Goal: Task Accomplishment & Management: Manage account settings

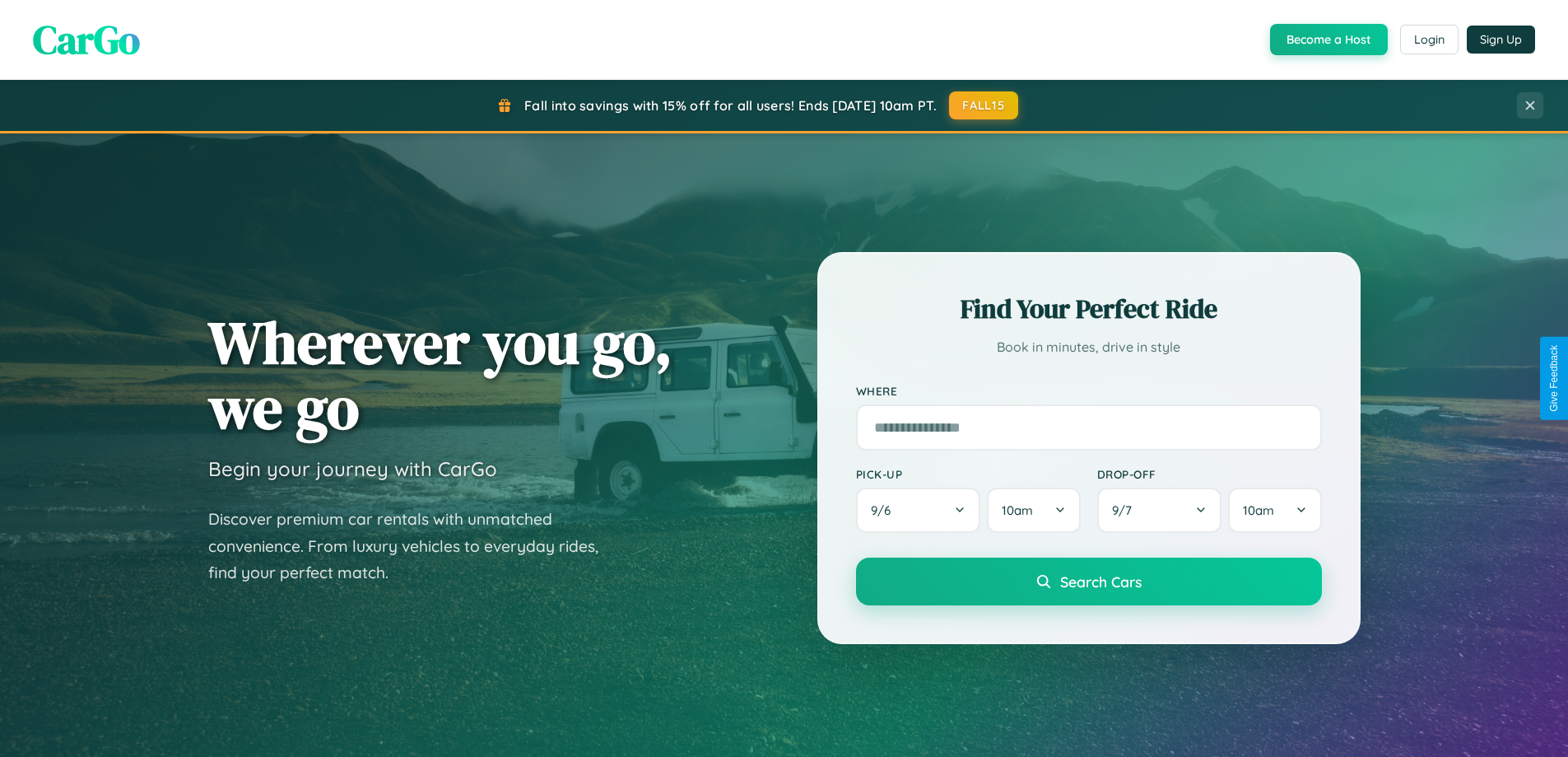
scroll to position [3168, 0]
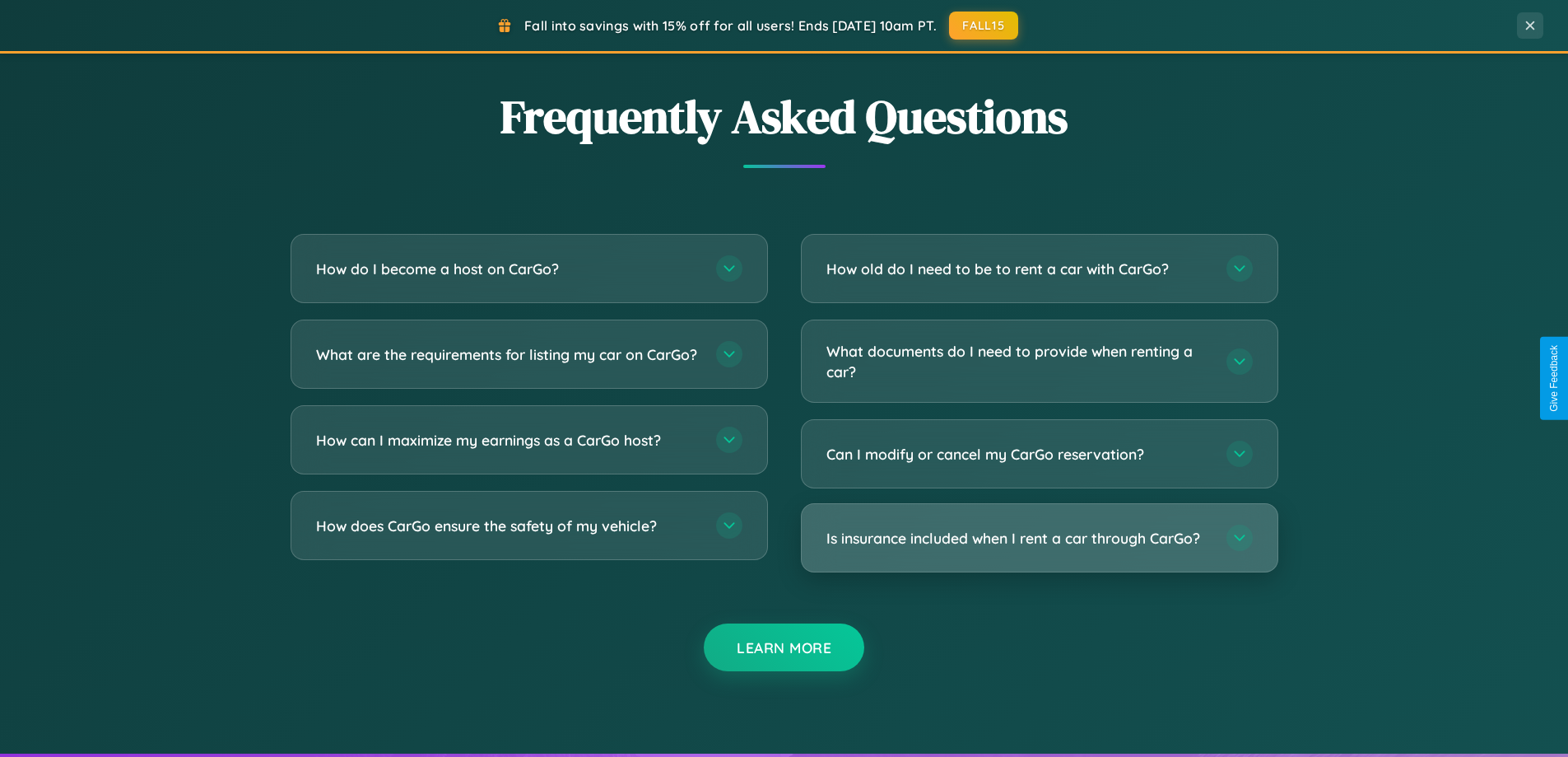
click at [1039, 537] on h3 "Is insurance included when I rent a car through CarGo?" at bounding box center [1018, 537] width 384 height 21
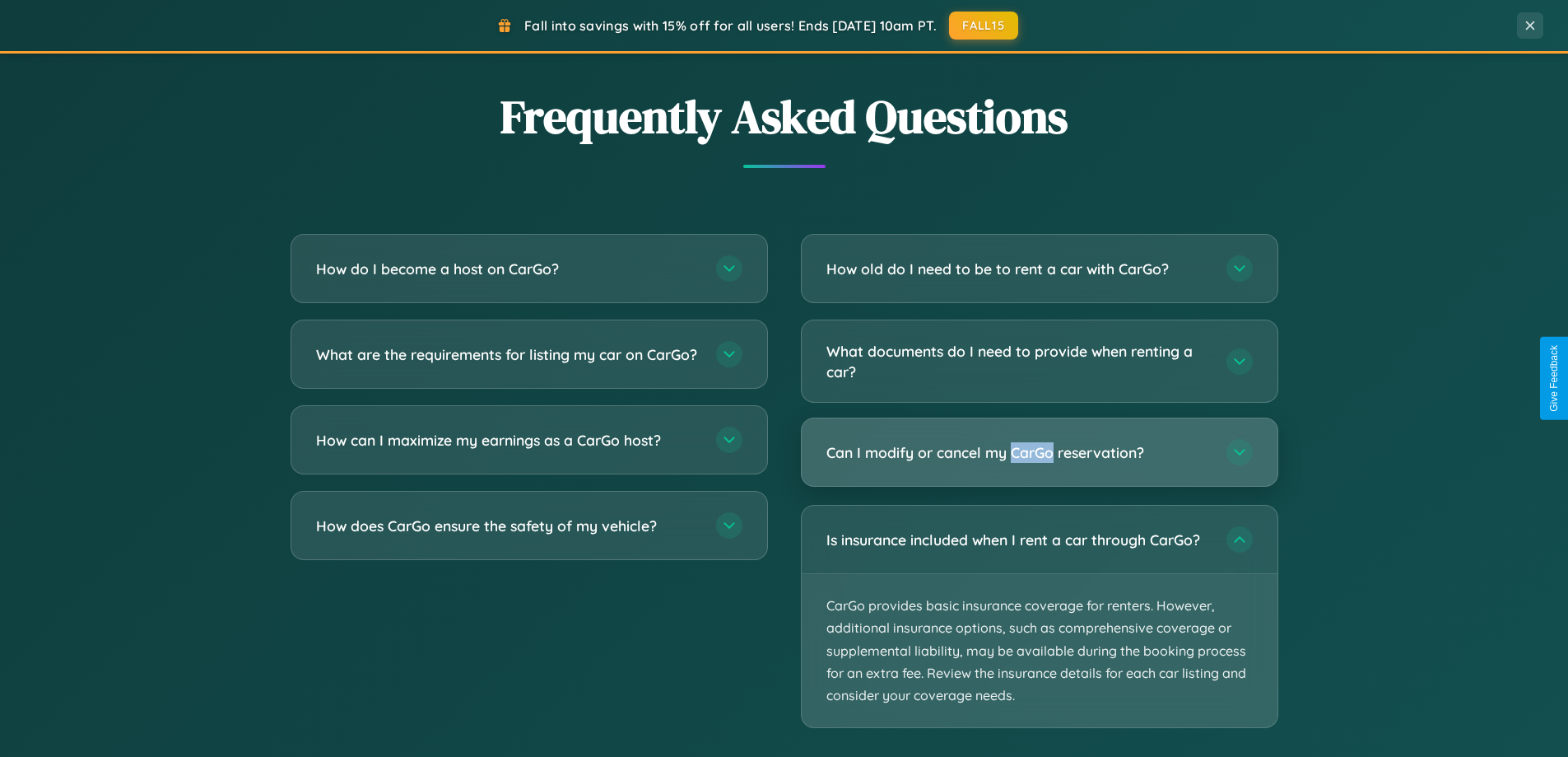
click at [1039, 453] on h3 "Can I modify or cancel my CarGo reservation?" at bounding box center [1018, 452] width 384 height 21
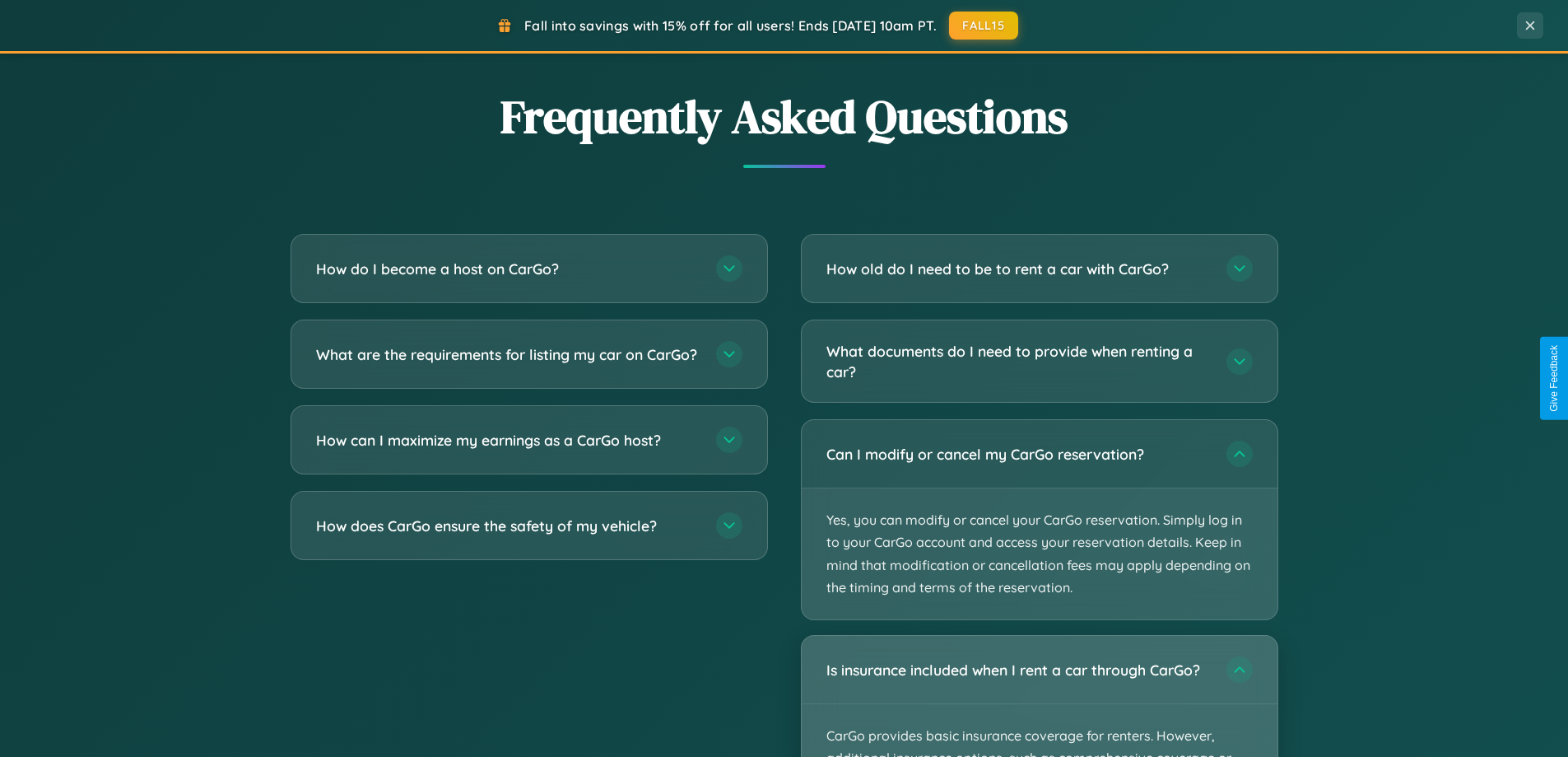
click at [1039, 696] on div "Is insurance included when I rent a car through CarGo?" at bounding box center [1039, 669] width 475 height 67
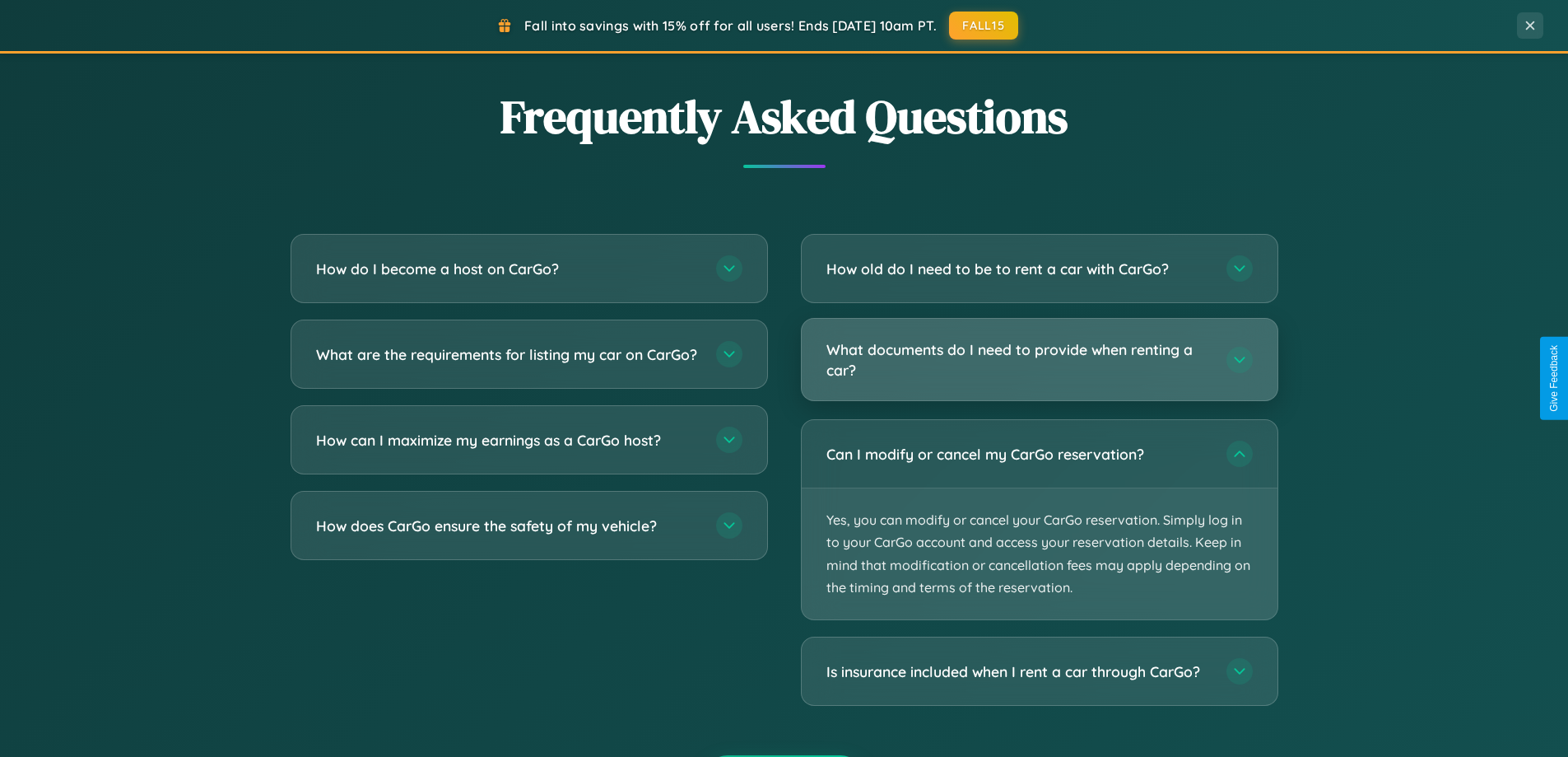
click at [1039, 360] on h3 "What documents do I need to provide when renting a car?" at bounding box center [1018, 359] width 384 height 40
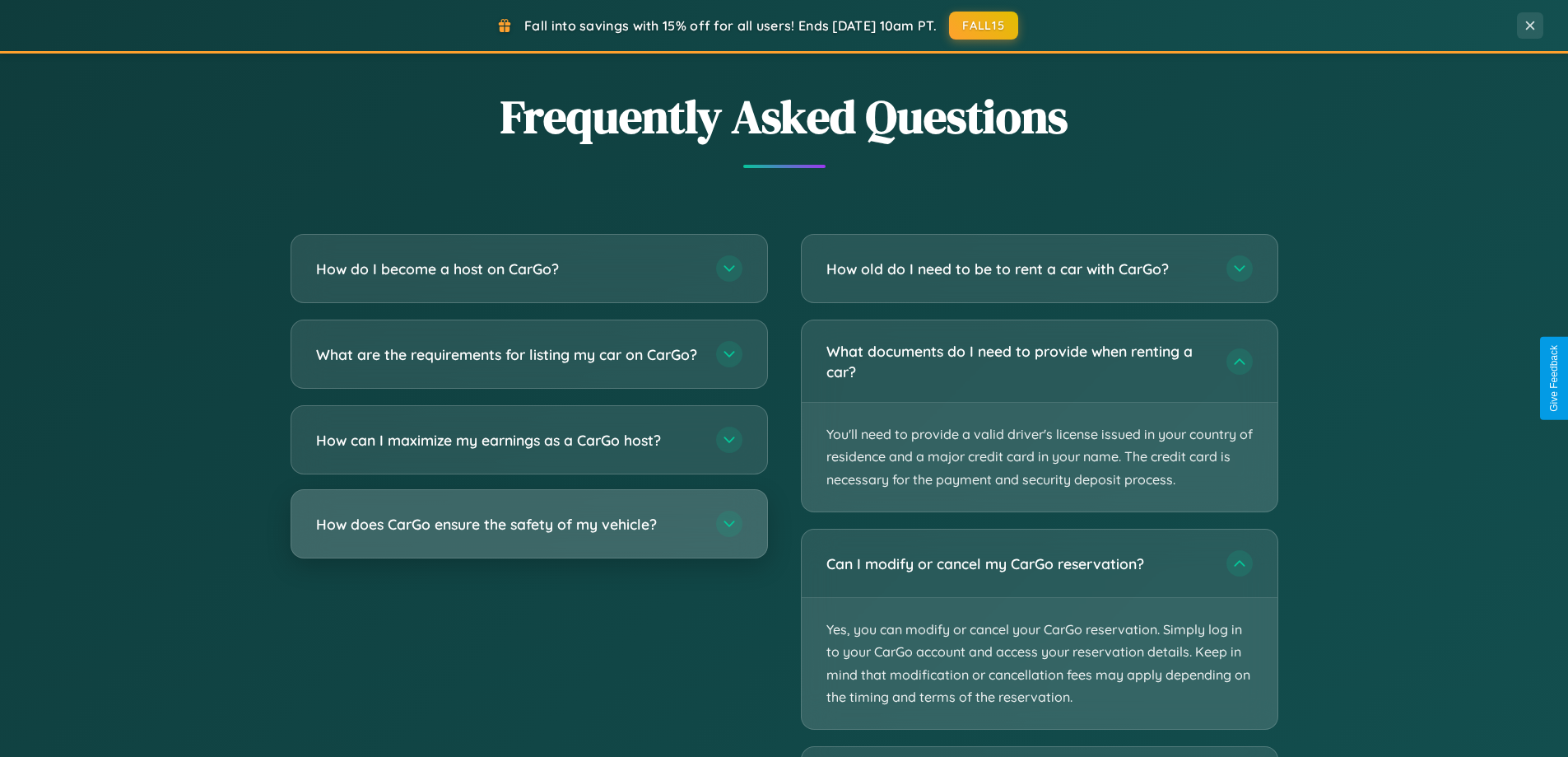
click at [528, 535] on h3 "How does CarGo ensure the safety of my vehicle?" at bounding box center [507, 524] width 384 height 21
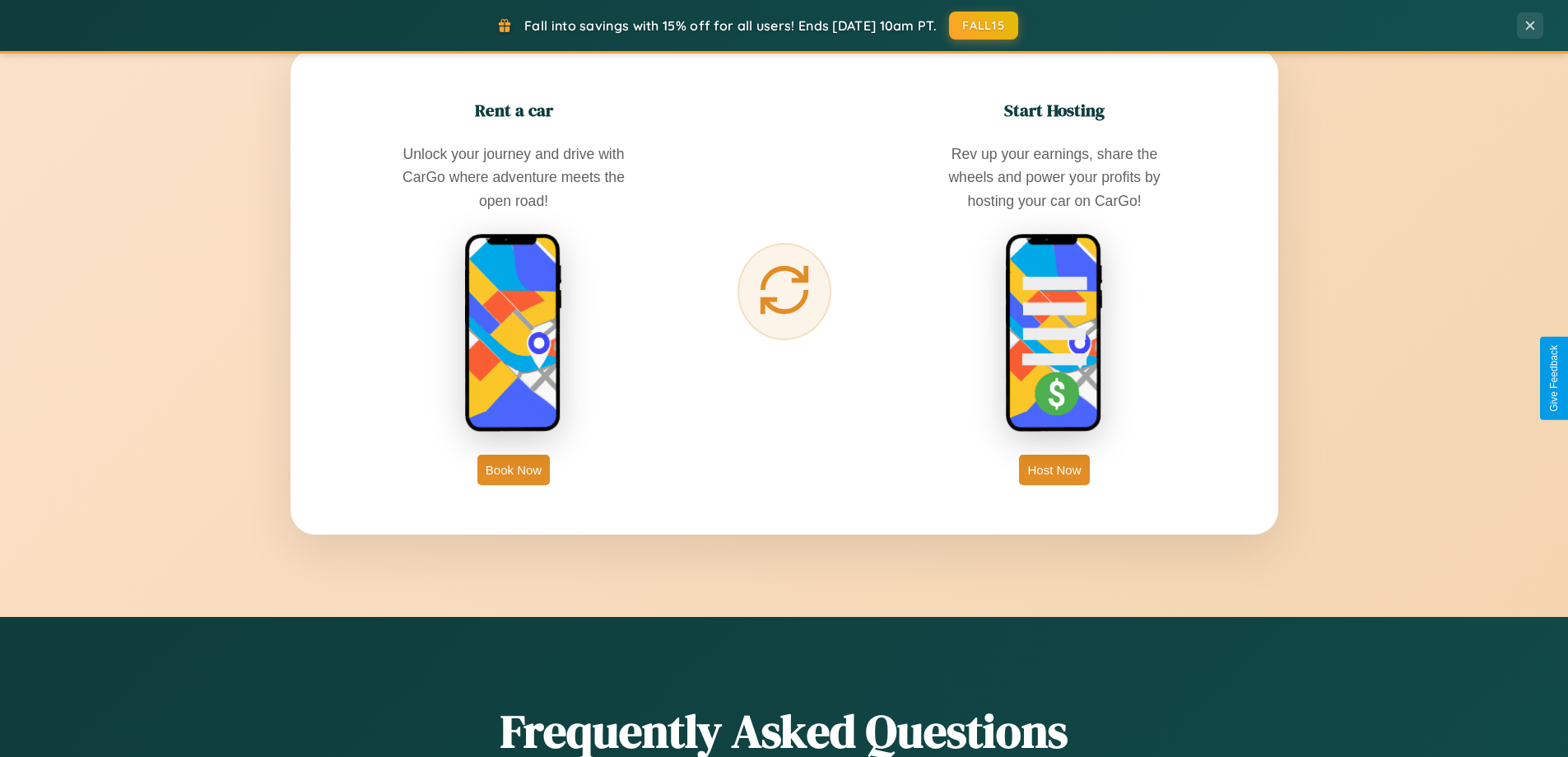
scroll to position [1133, 0]
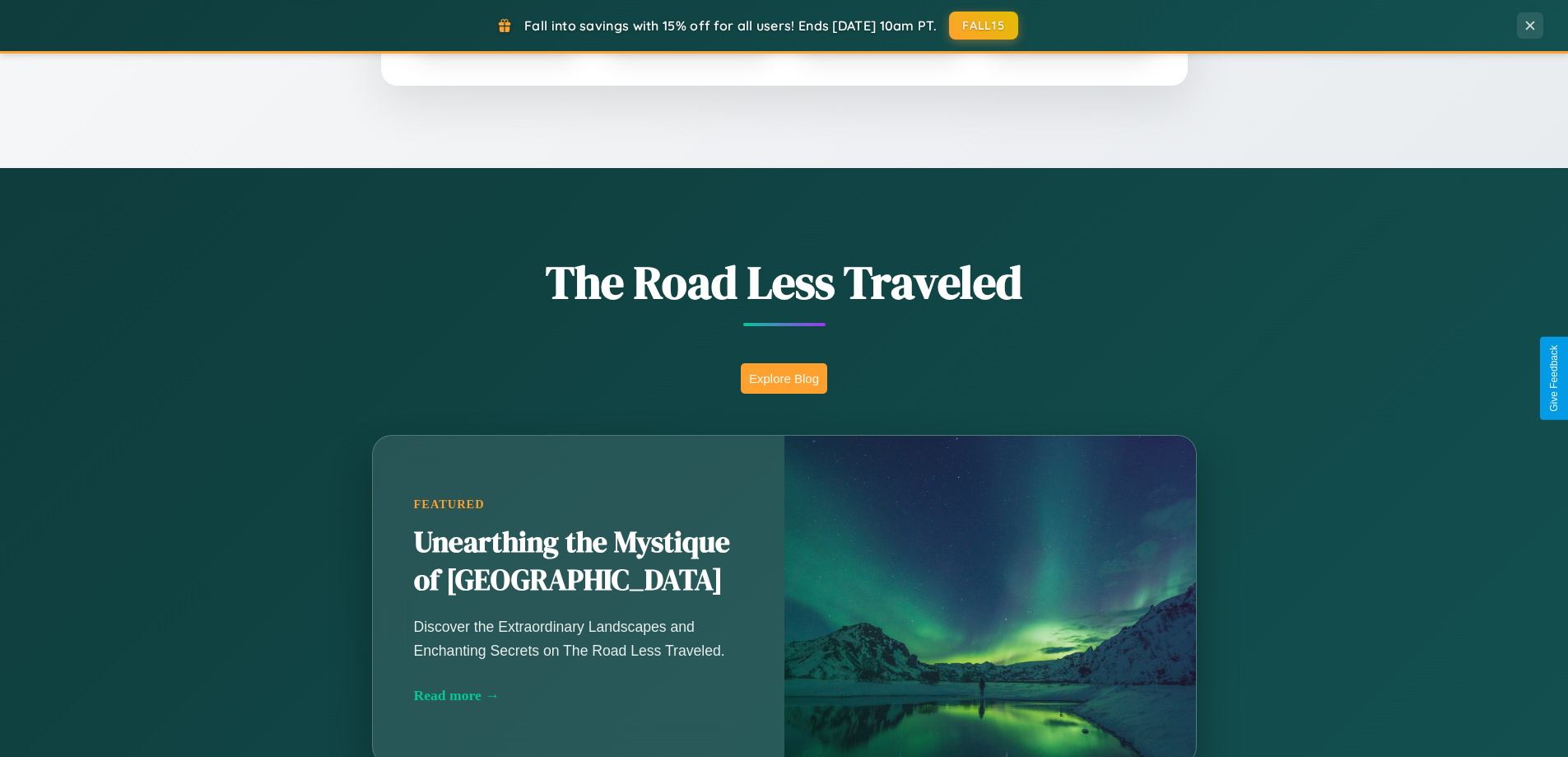
click at [783, 378] on button "Explore Blog" at bounding box center [783, 378] width 86 height 31
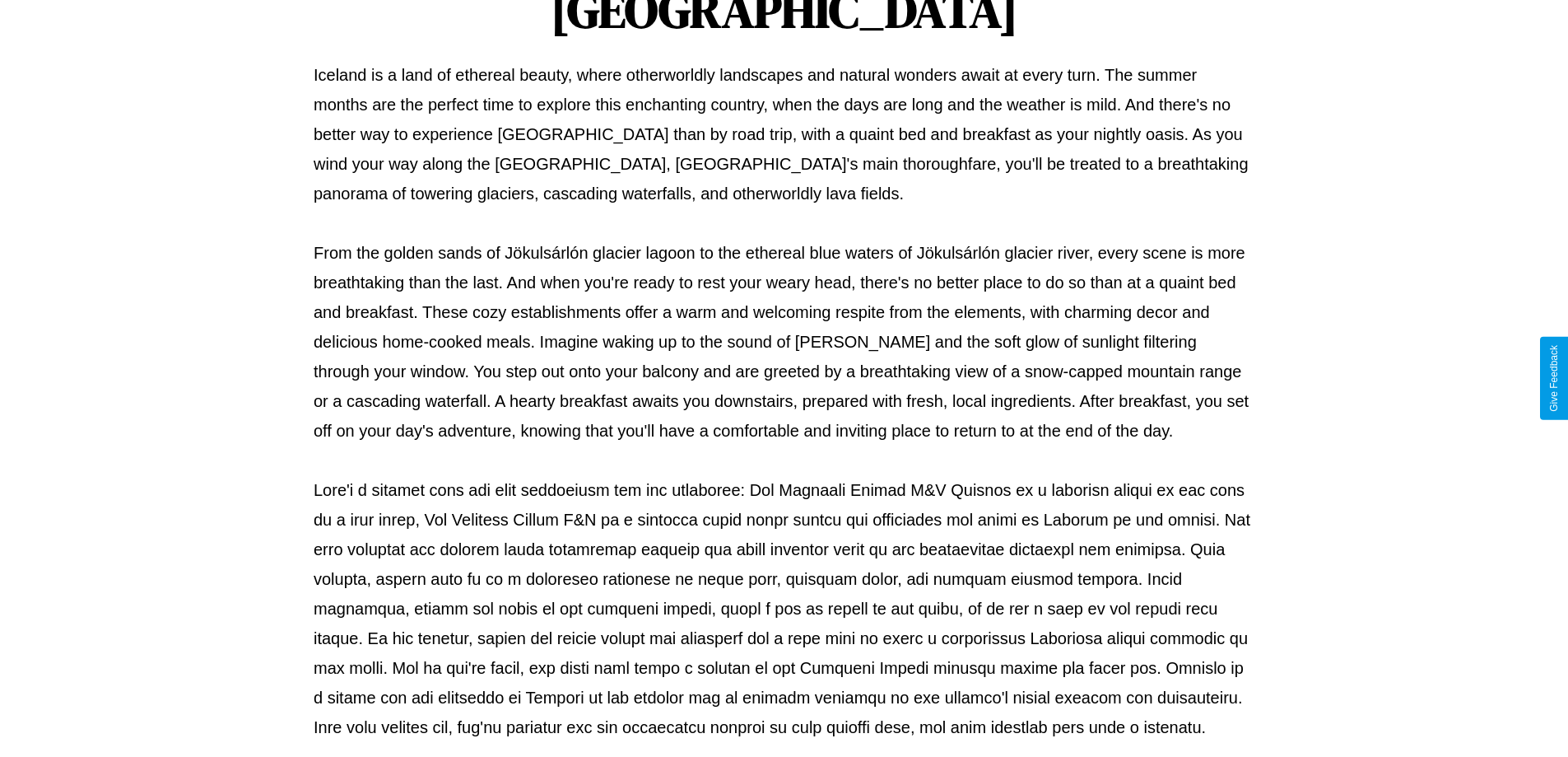
scroll to position [533, 0]
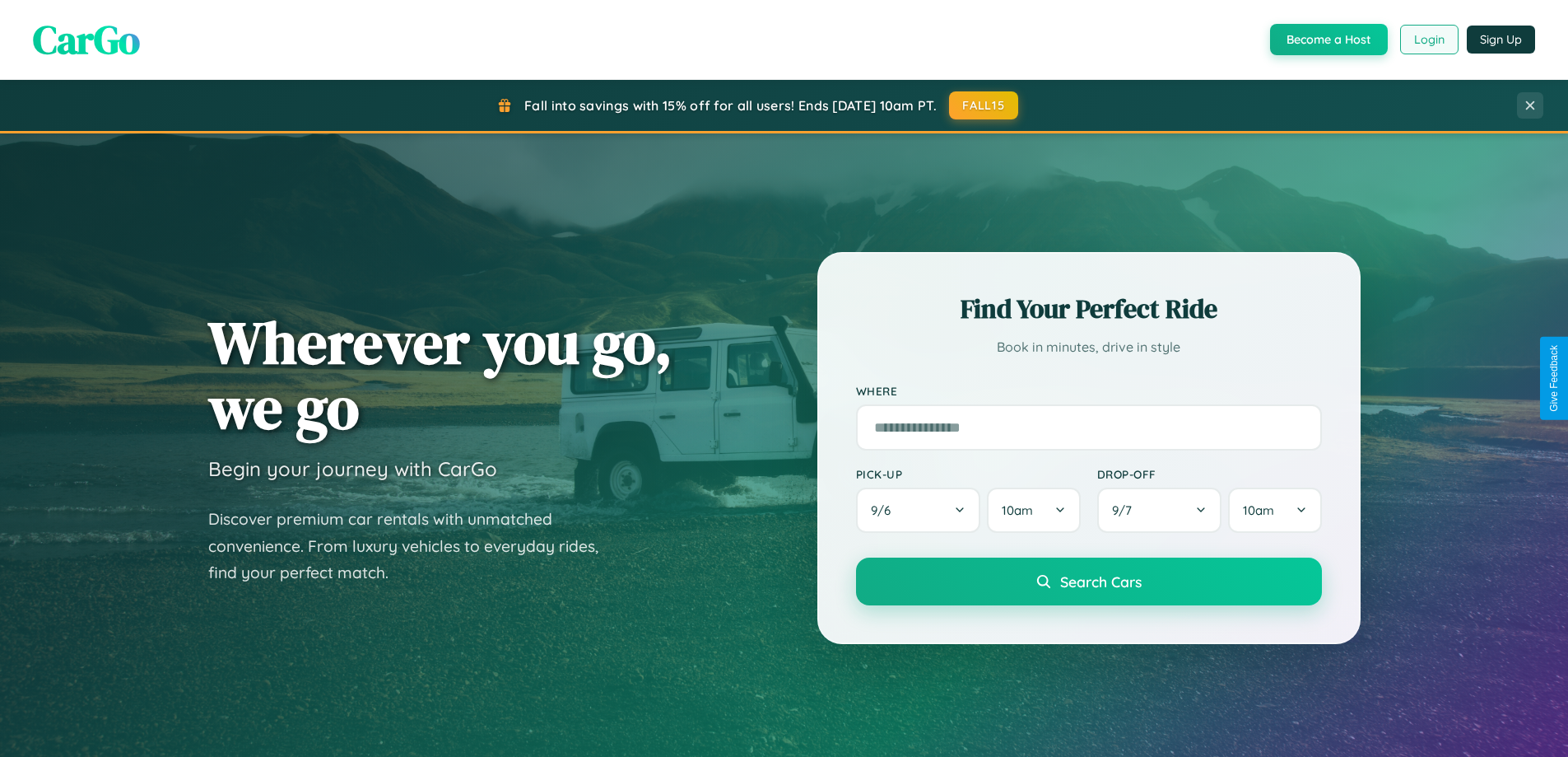
click at [1428, 40] on button "Login" at bounding box center [1429, 39] width 58 height 30
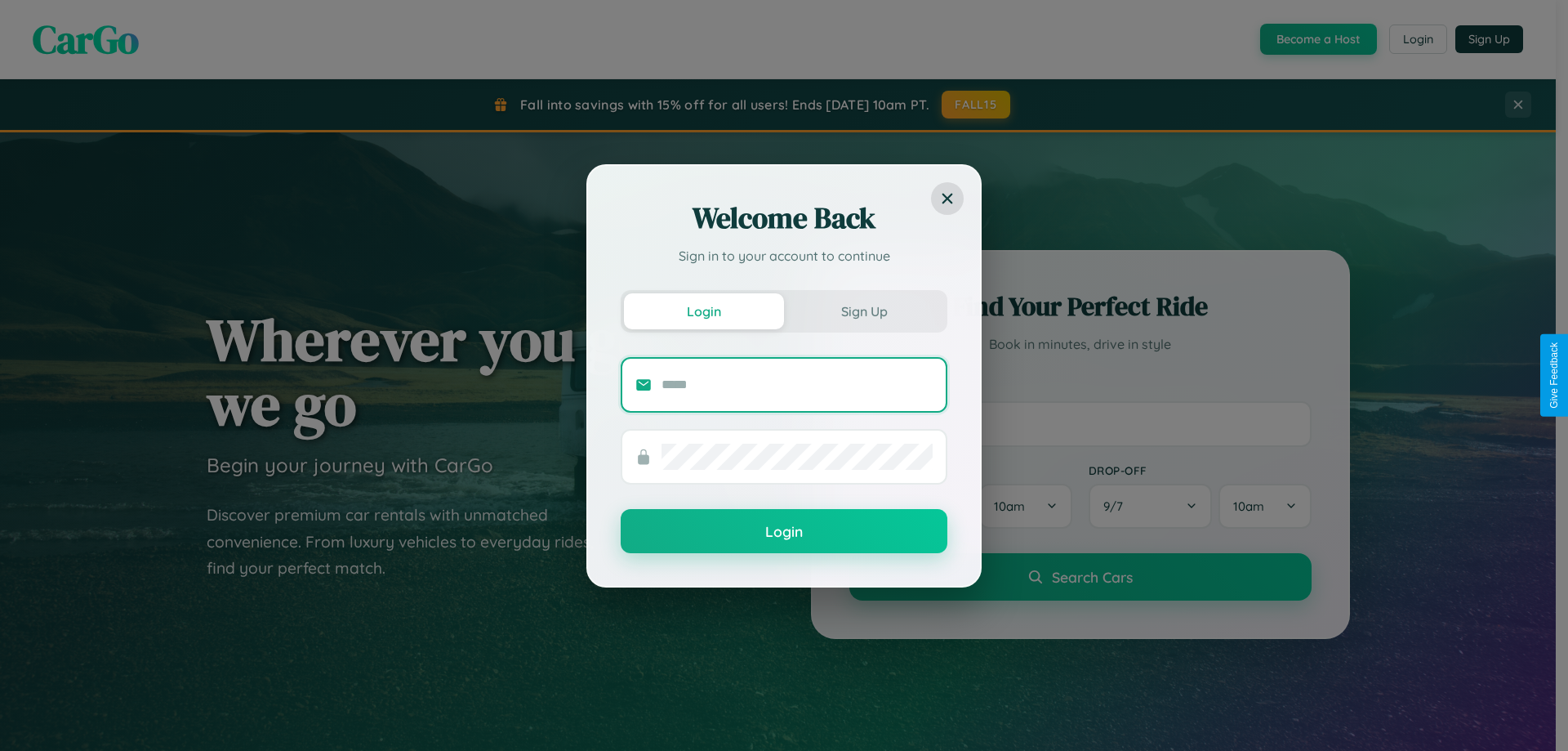
click at [797, 384] on input "text" at bounding box center [797, 385] width 271 height 26
type input "**********"
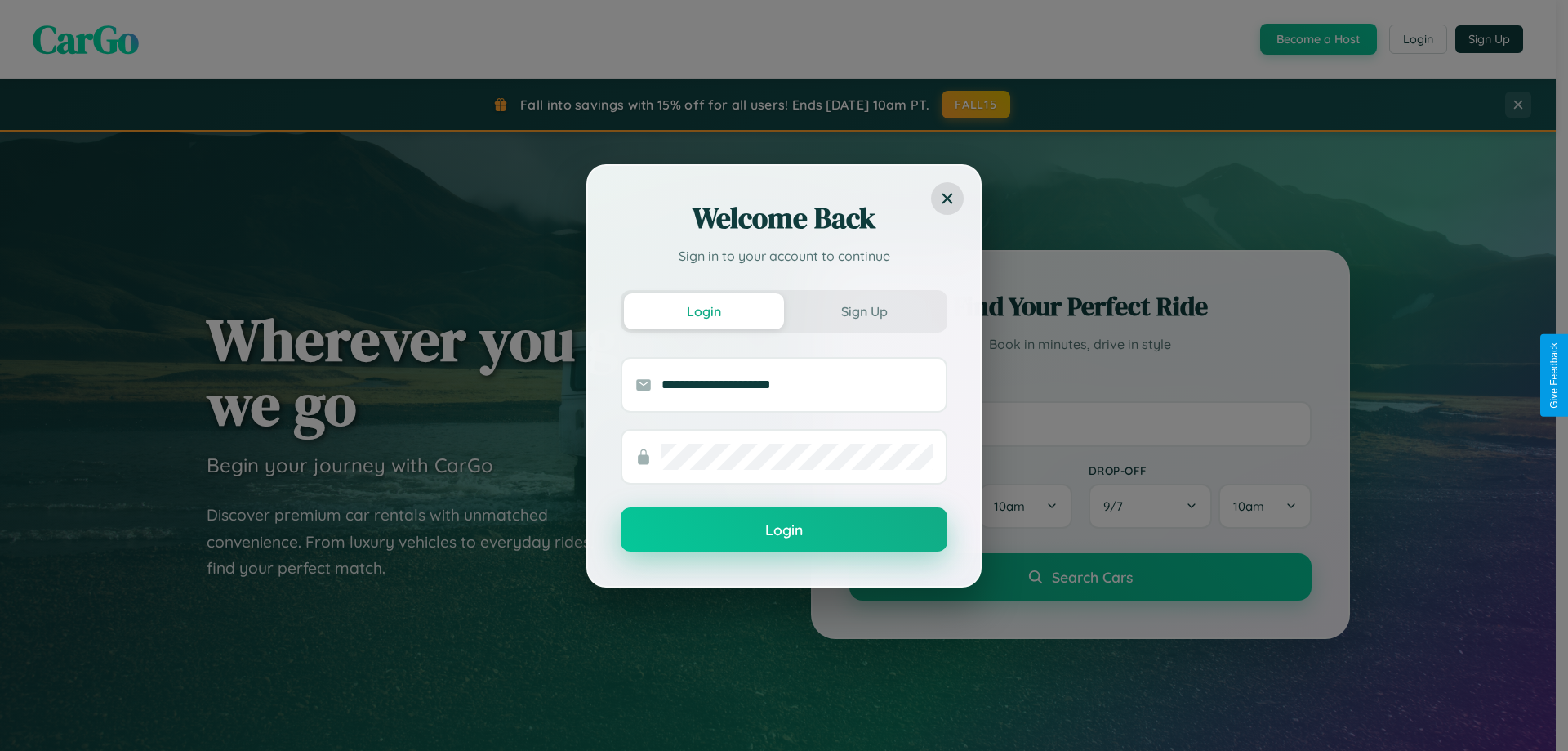
click at [784, 529] on button "Login" at bounding box center [784, 529] width 327 height 44
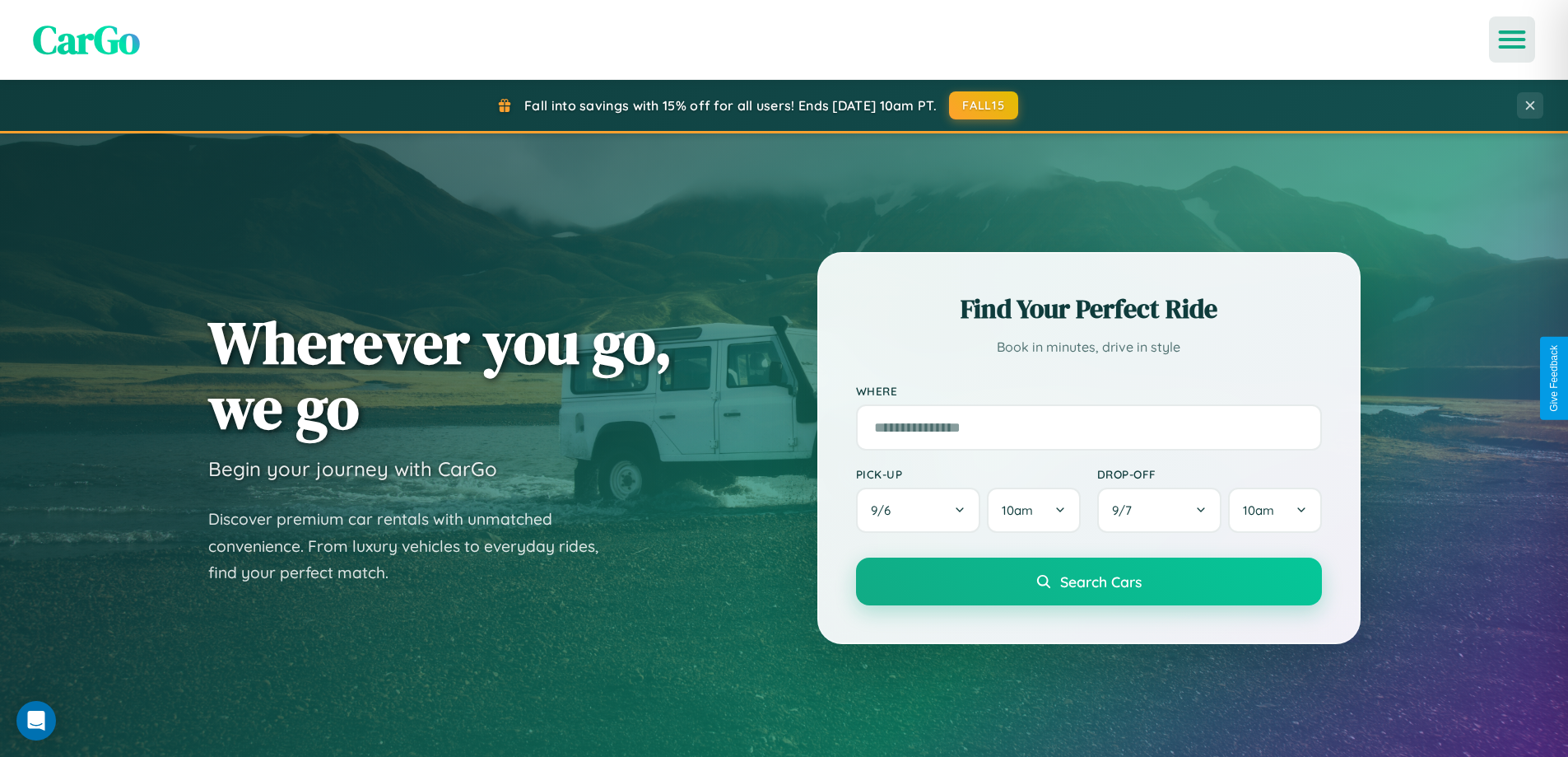
click at [1512, 40] on icon "Open menu" at bounding box center [1512, 39] width 24 height 15
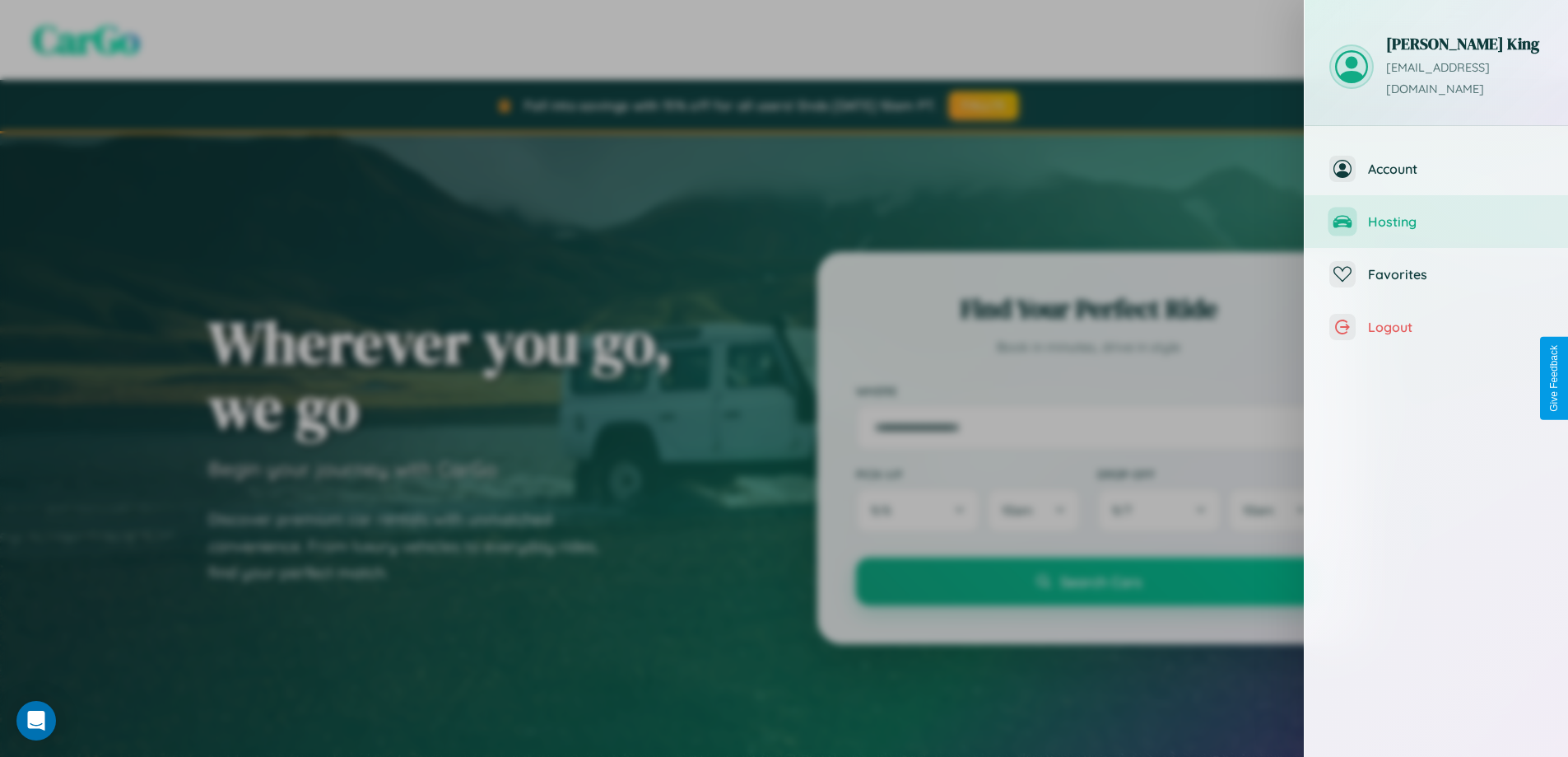
click at [1436, 213] on span "Hosting" at bounding box center [1455, 221] width 175 height 16
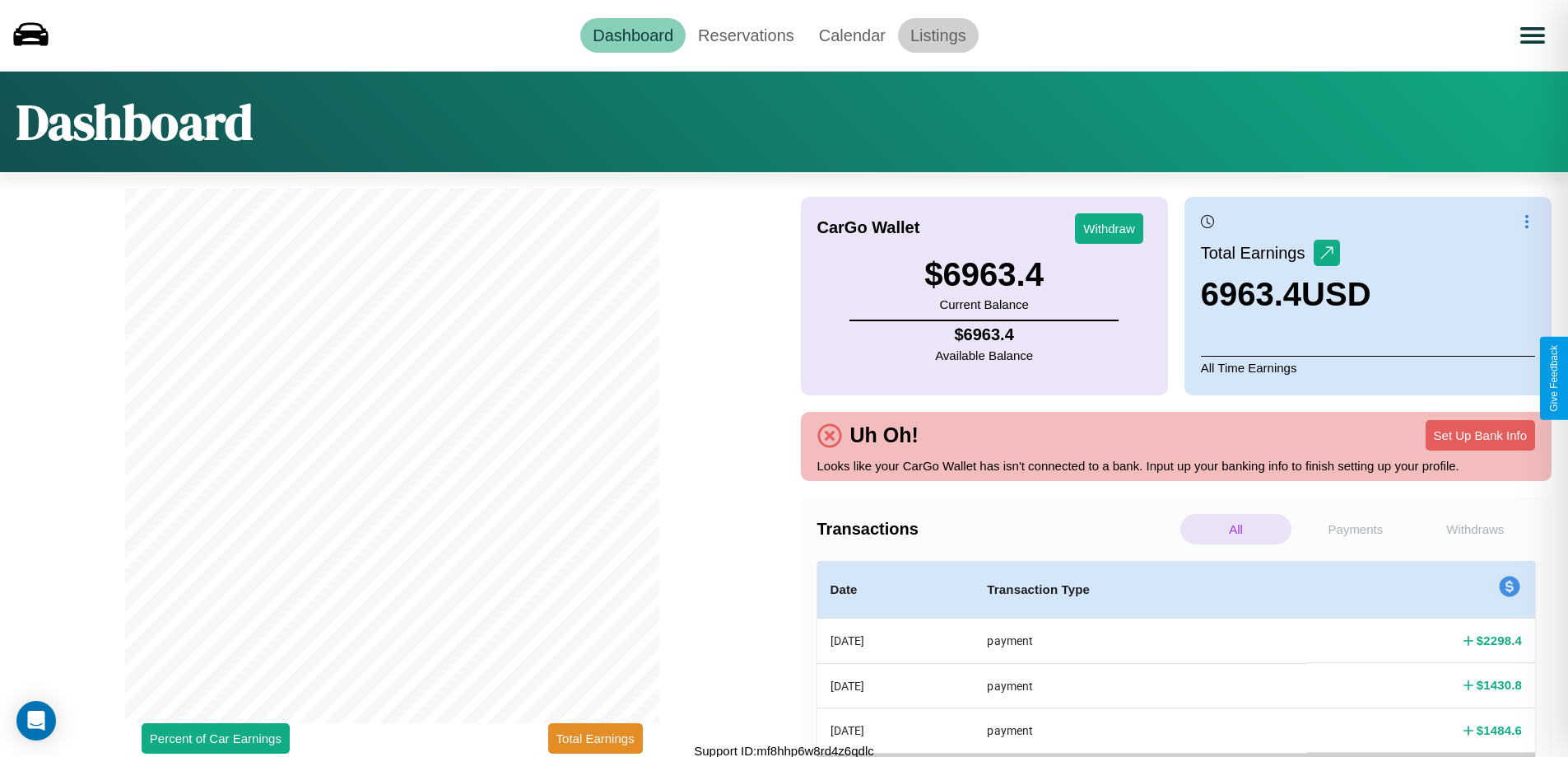
click at [937, 34] on link "Listings" at bounding box center [938, 35] width 81 height 34
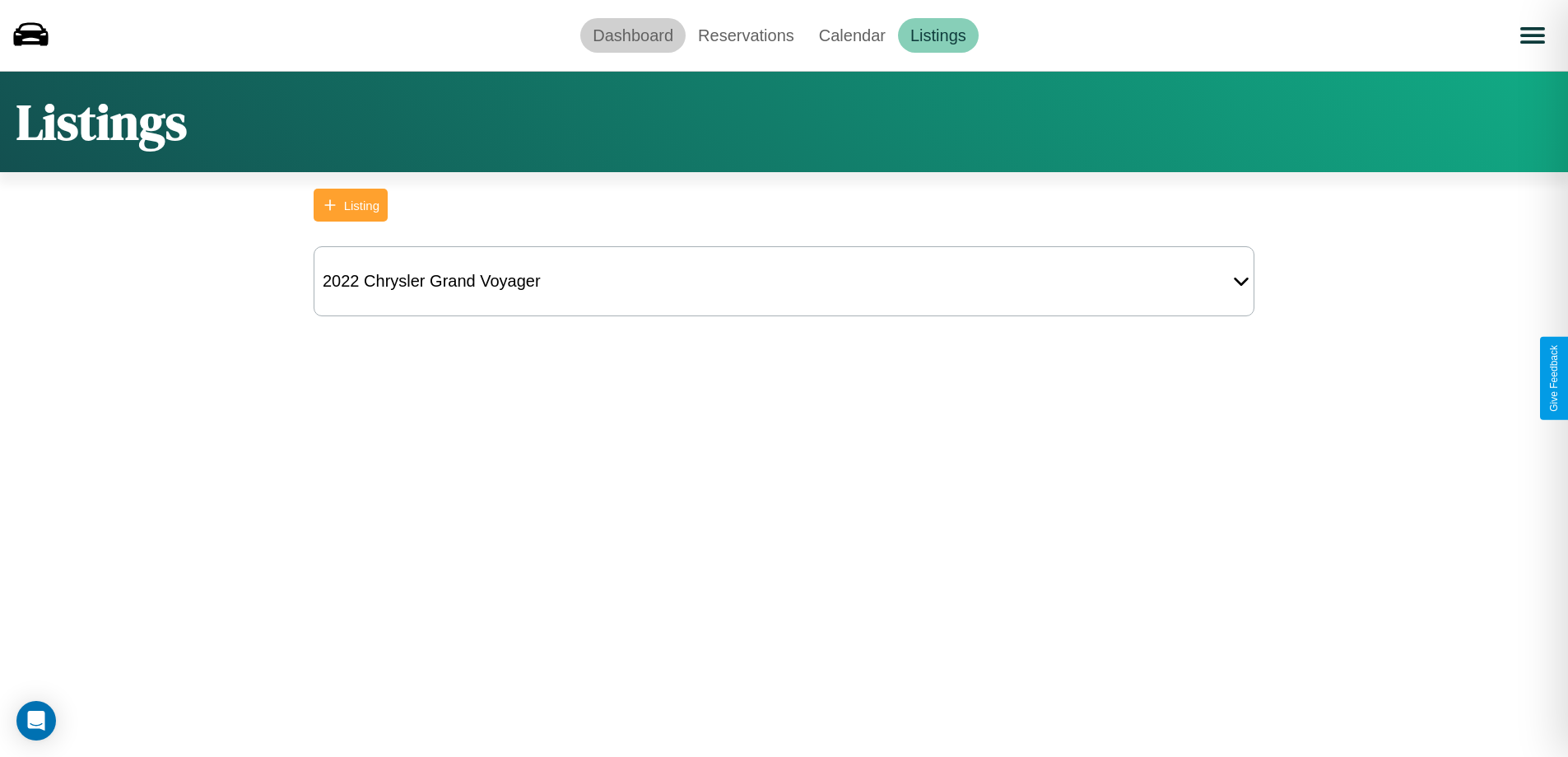
click at [632, 34] on link "Dashboard" at bounding box center [632, 35] width 105 height 34
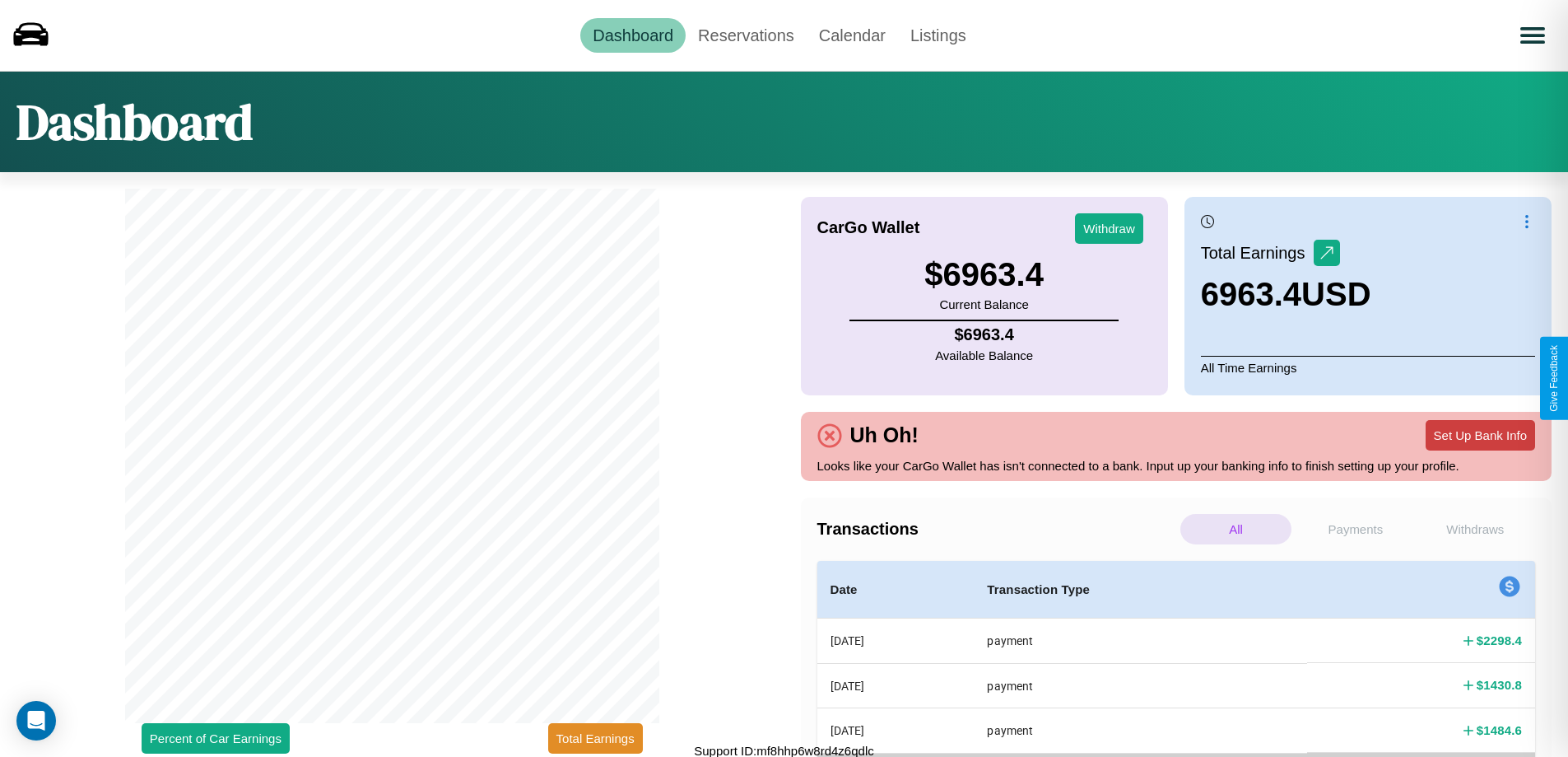
click at [1480, 435] on button "Set Up Bank Info" at bounding box center [1480, 436] width 110 height 31
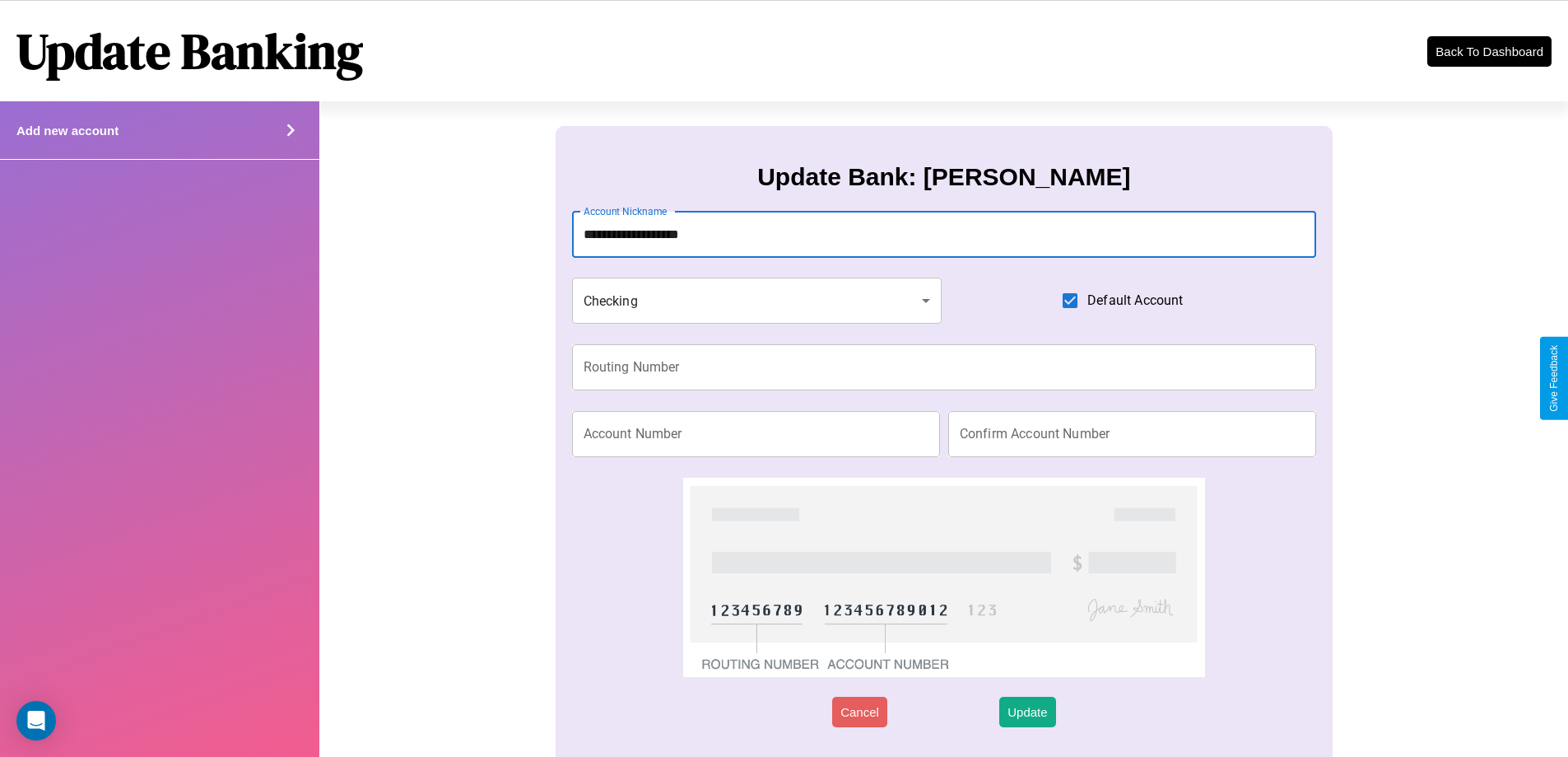
type input "**********"
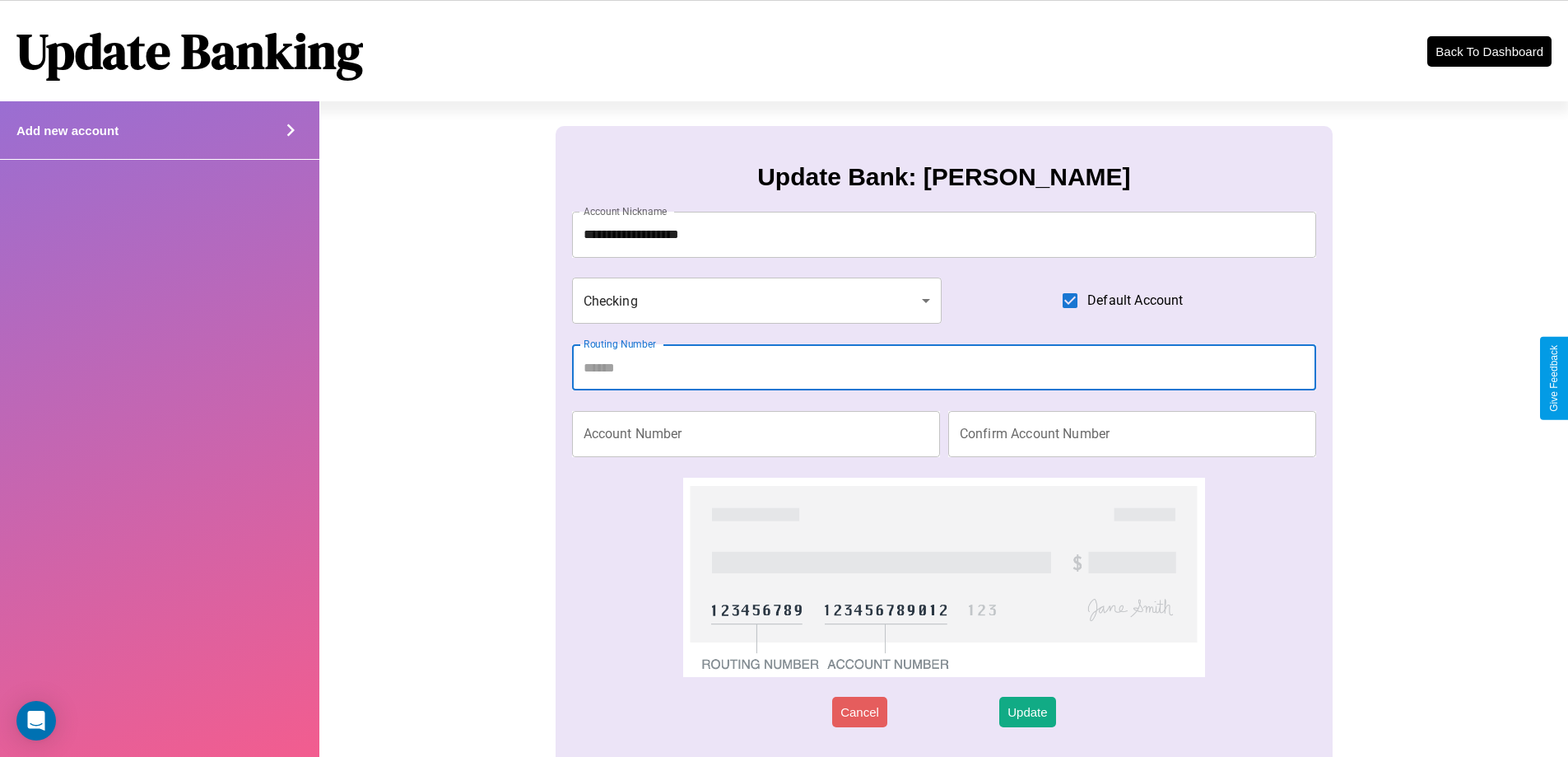
click at [943, 368] on input "Routing Number" at bounding box center [944, 367] width 745 height 46
type input "*********"
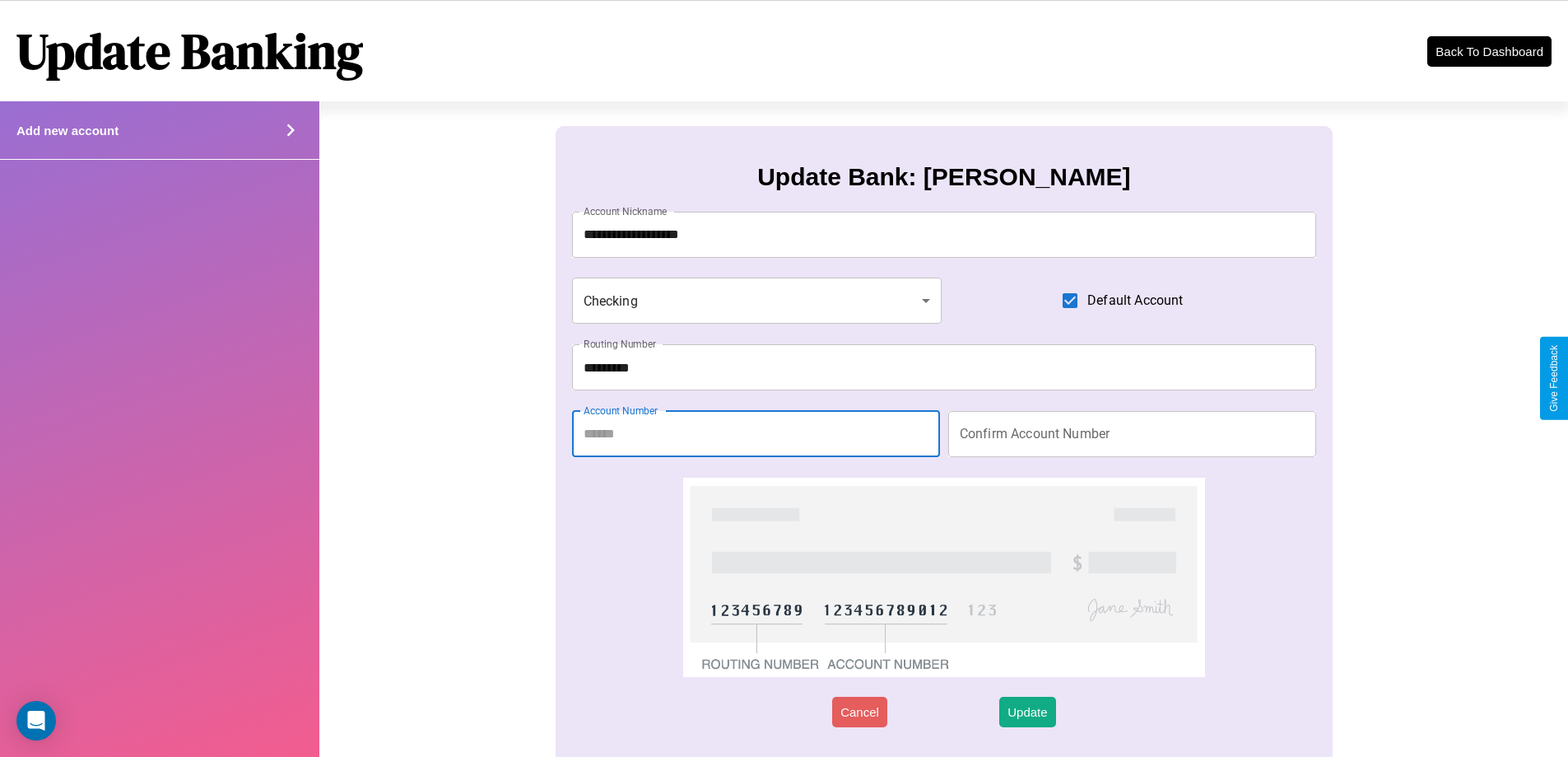
click at [756, 433] on input "Account Number" at bounding box center [755, 434] width 368 height 46
type input "********"
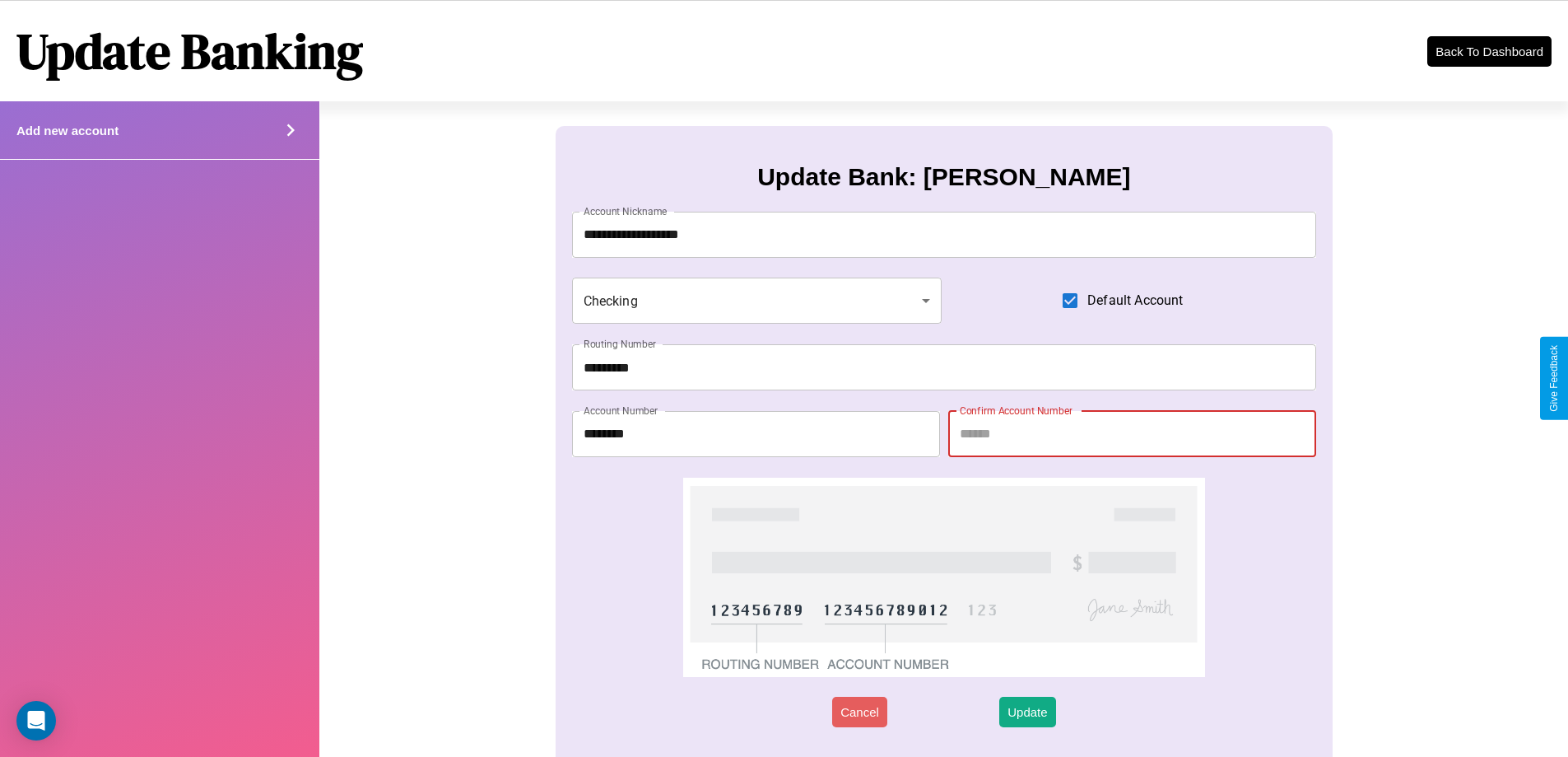
click at [1132, 433] on input "Confirm Account Number" at bounding box center [1132, 434] width 368 height 46
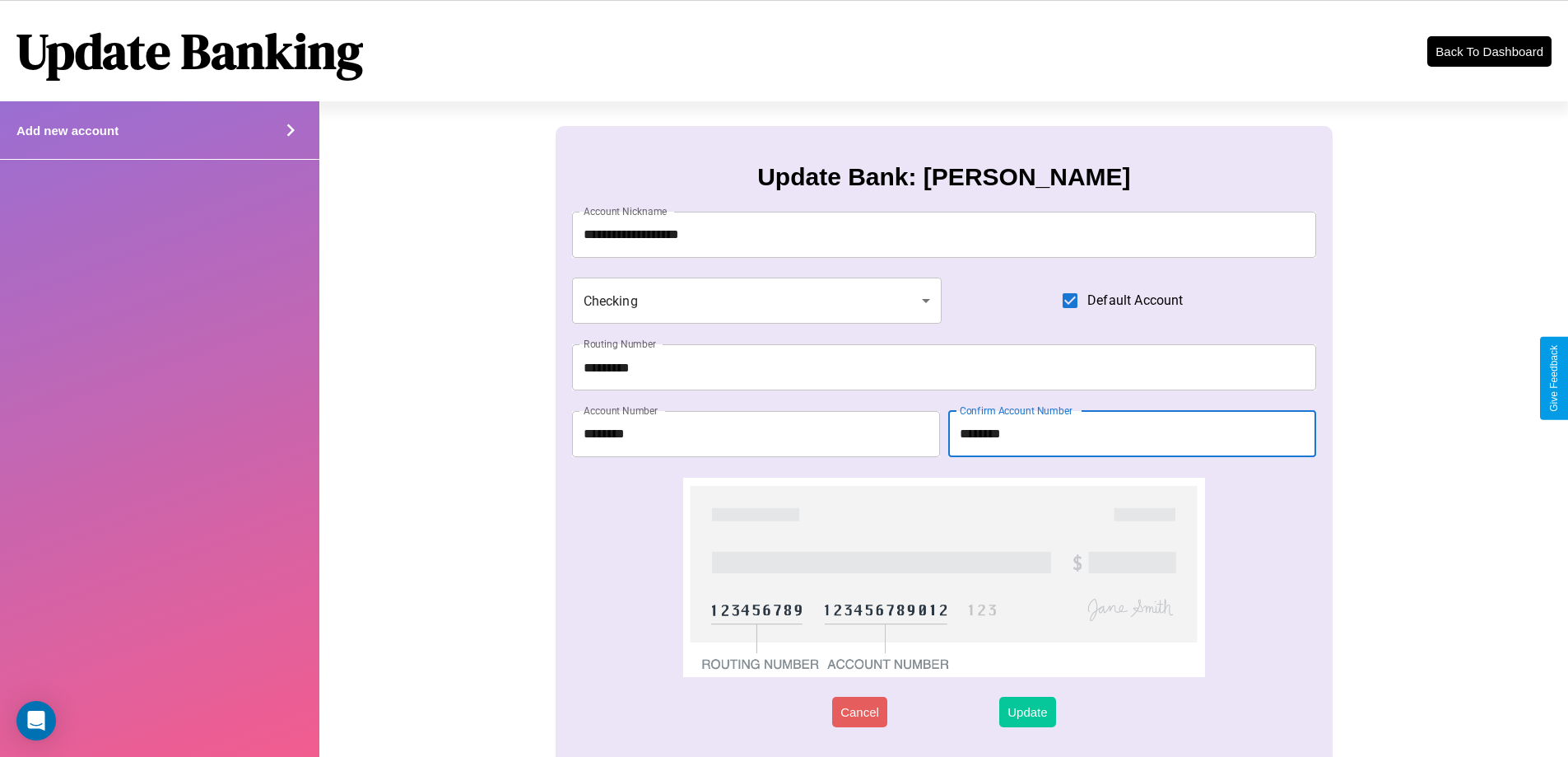
type input "********"
click at [1027, 712] on button "Update" at bounding box center [1027, 712] width 56 height 31
